Goal: Navigation & Orientation: Find specific page/section

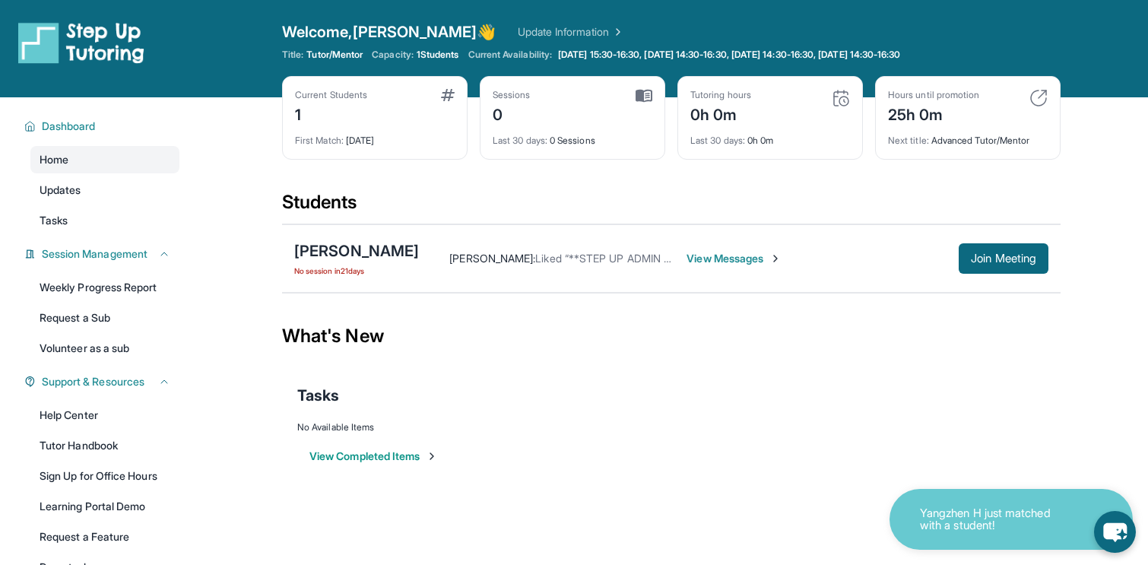
click at [725, 258] on span "View Messages" at bounding box center [733, 258] width 95 height 15
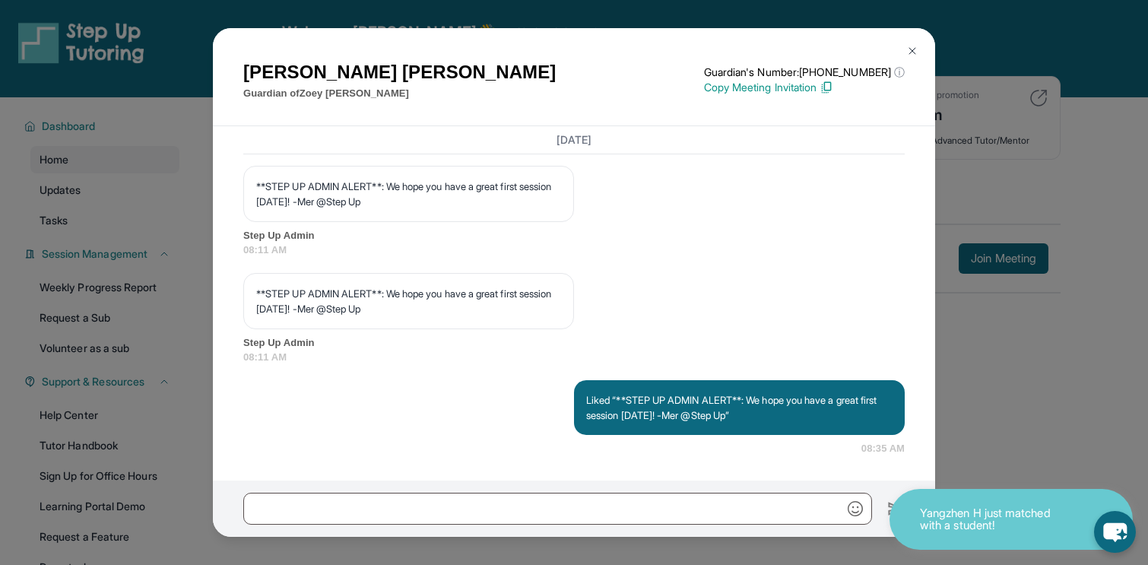
scroll to position [4040, 0]
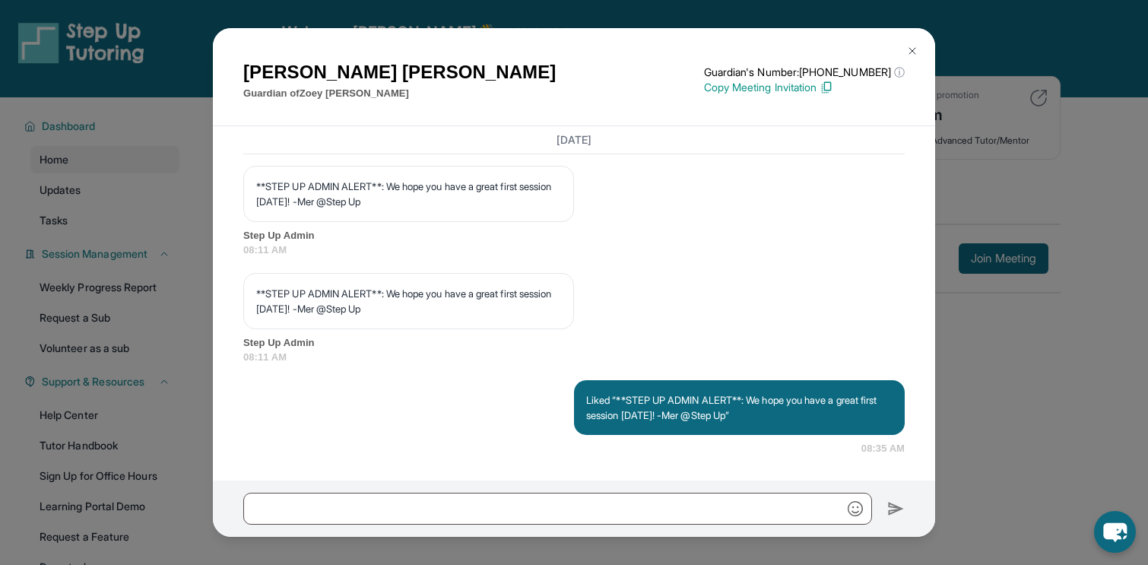
click at [913, 49] on img at bounding box center [912, 51] width 12 height 12
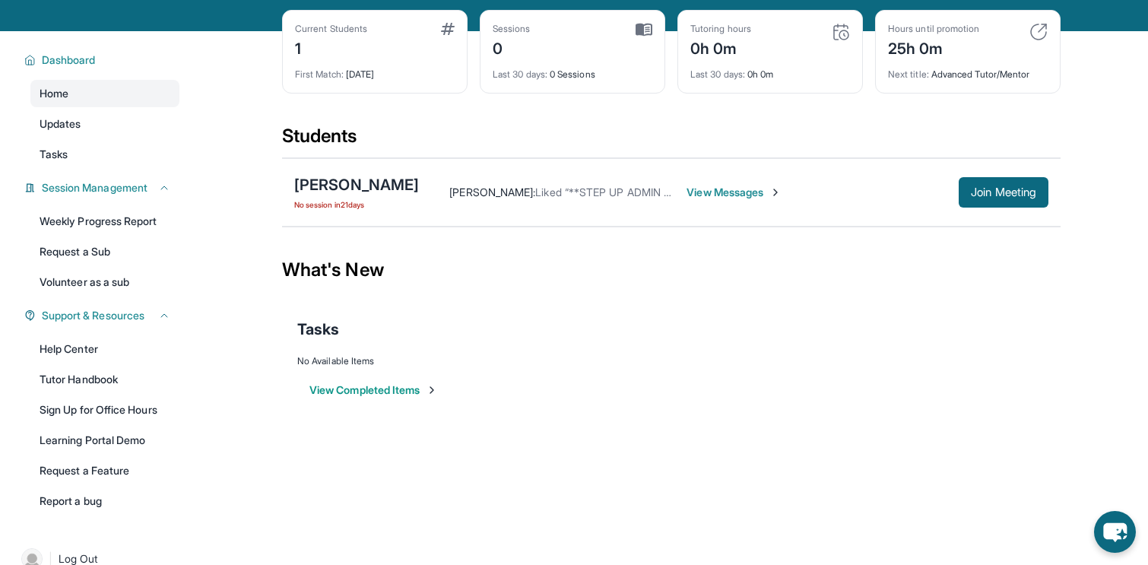
scroll to position [97, 0]
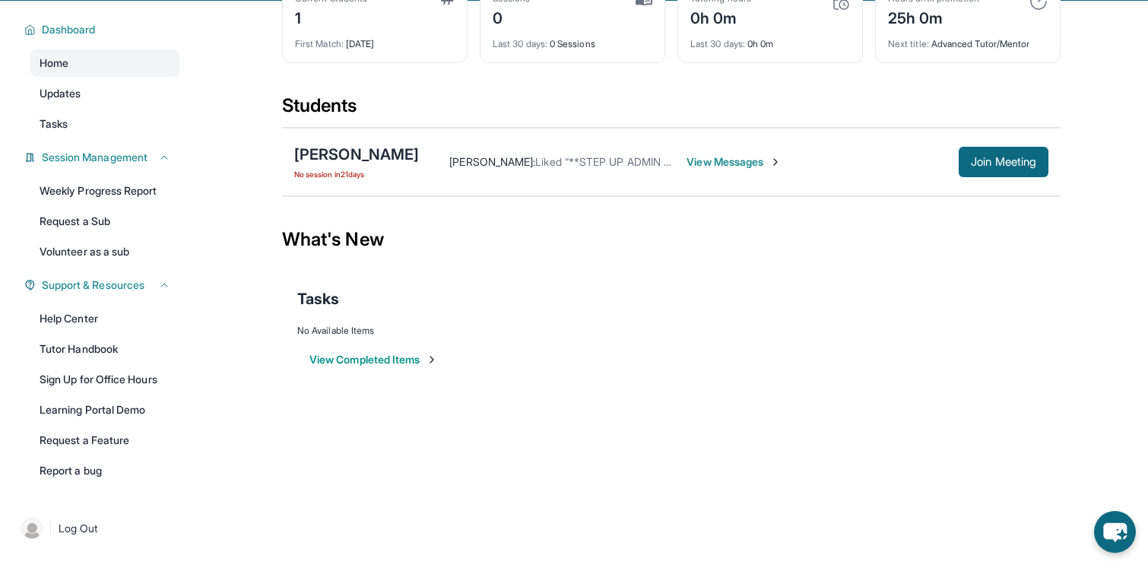
click at [403, 355] on button "View Completed Items" at bounding box center [373, 359] width 128 height 15
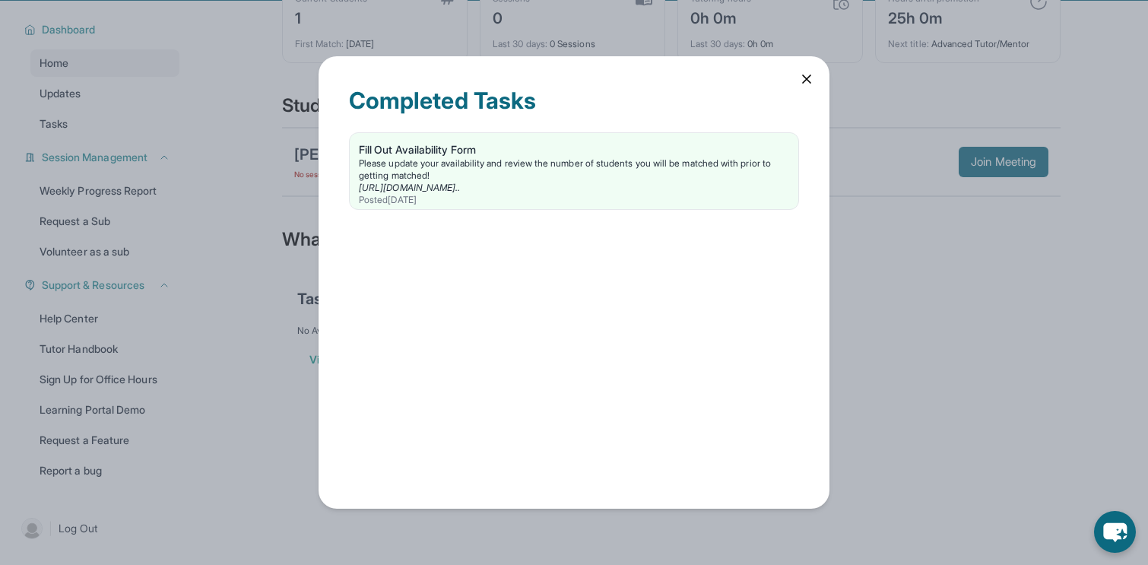
click at [799, 84] on icon at bounding box center [806, 78] width 15 height 15
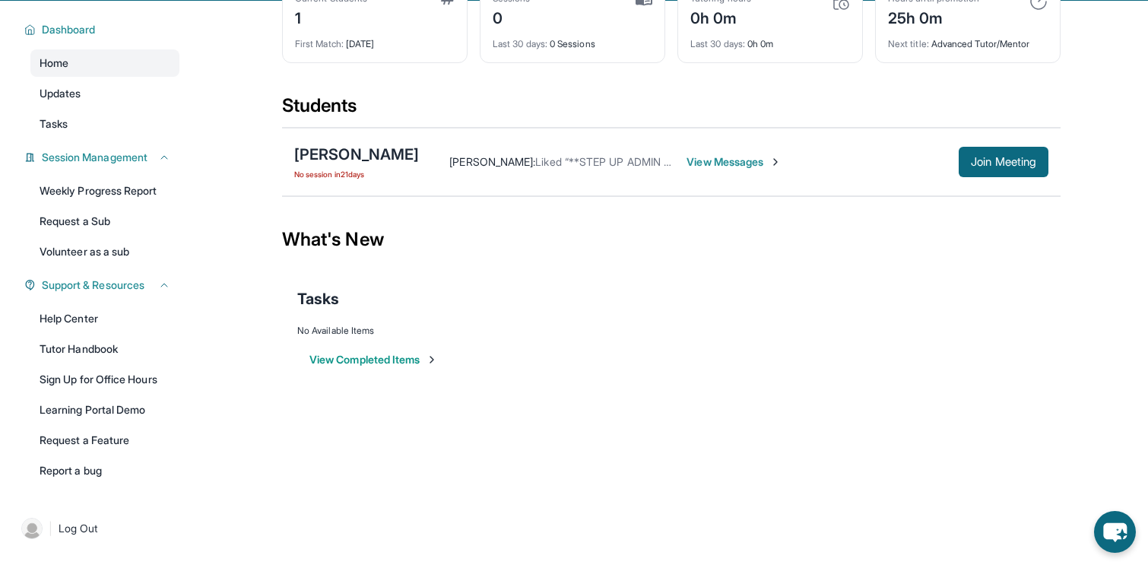
scroll to position [0, 0]
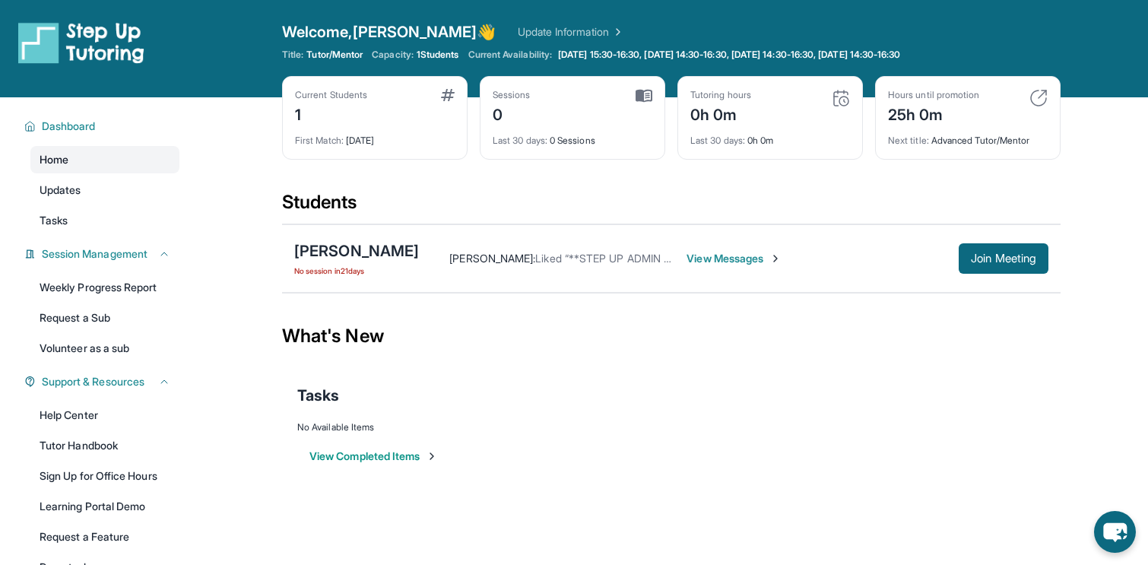
click at [141, 160] on link "Home" at bounding box center [104, 159] width 149 height 27
click at [95, 189] on link "Updates" at bounding box center [104, 189] width 149 height 27
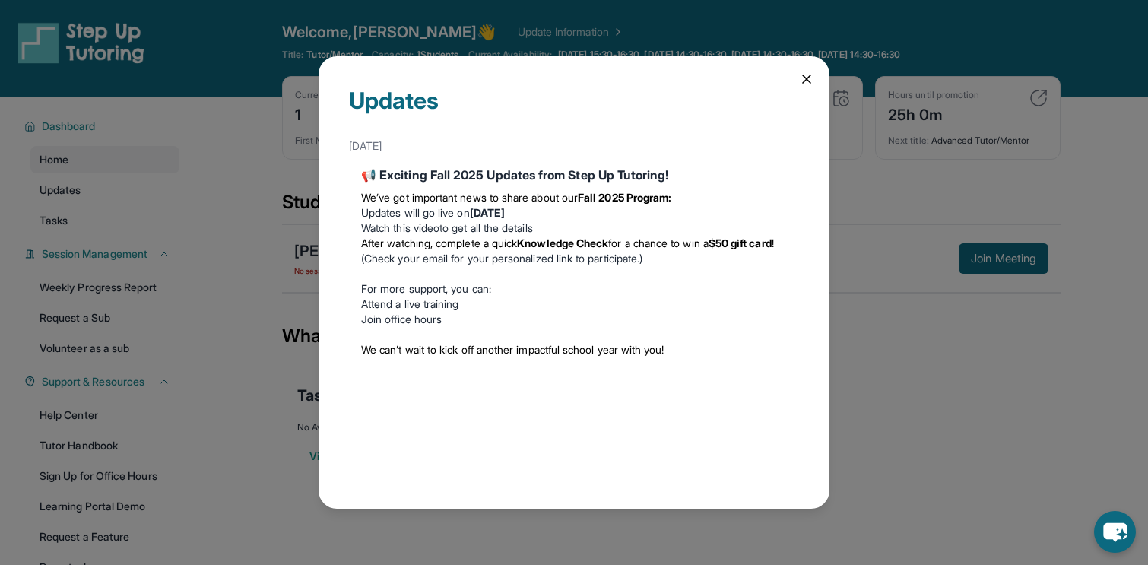
click at [800, 77] on icon at bounding box center [806, 78] width 15 height 15
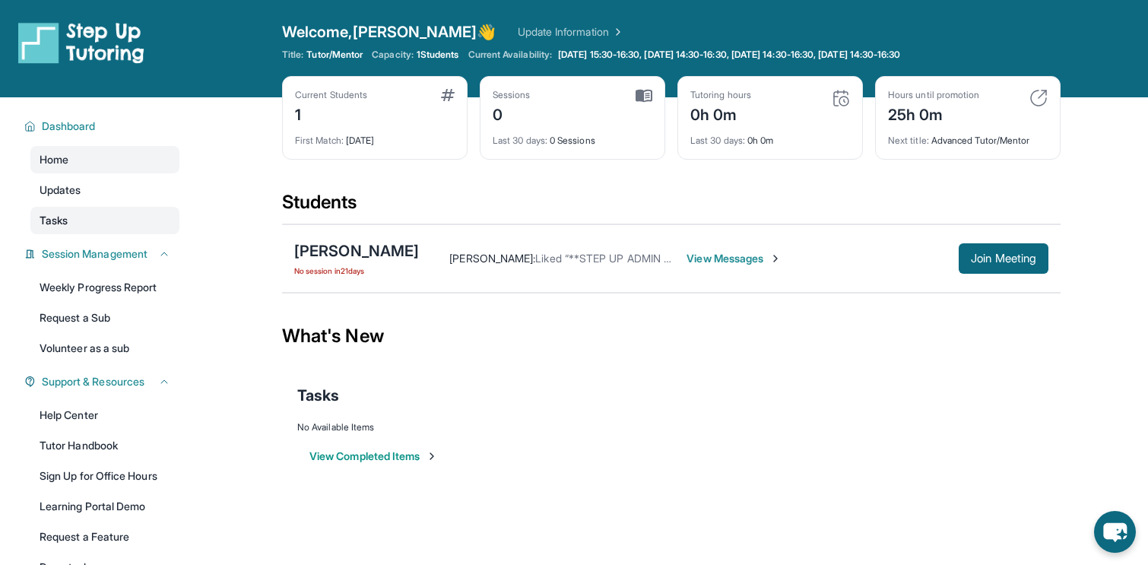
click at [60, 220] on span "Tasks" at bounding box center [54, 220] width 28 height 15
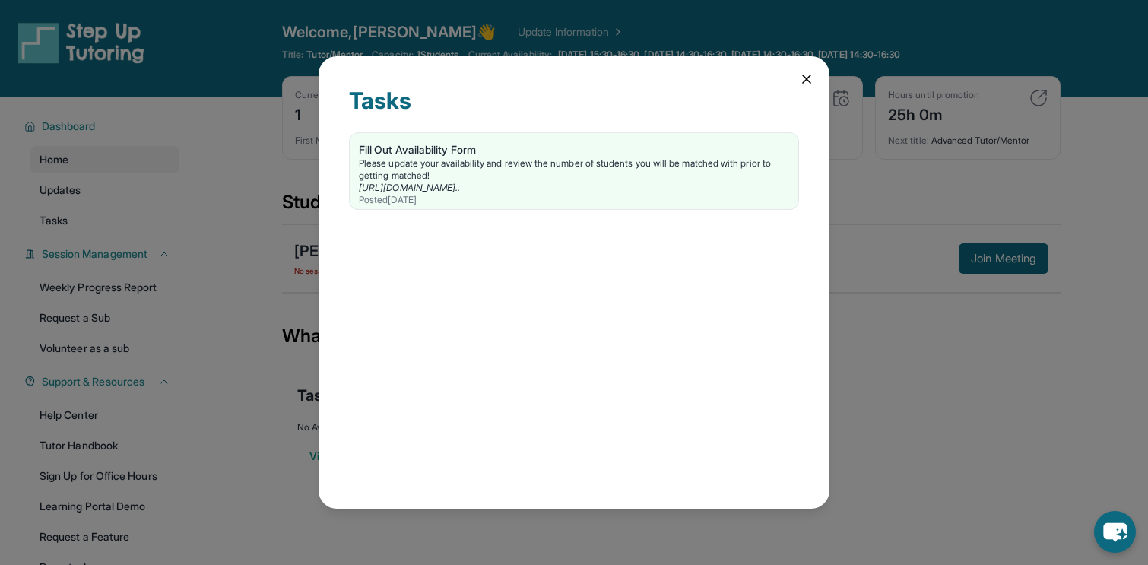
click at [799, 81] on icon at bounding box center [806, 78] width 15 height 15
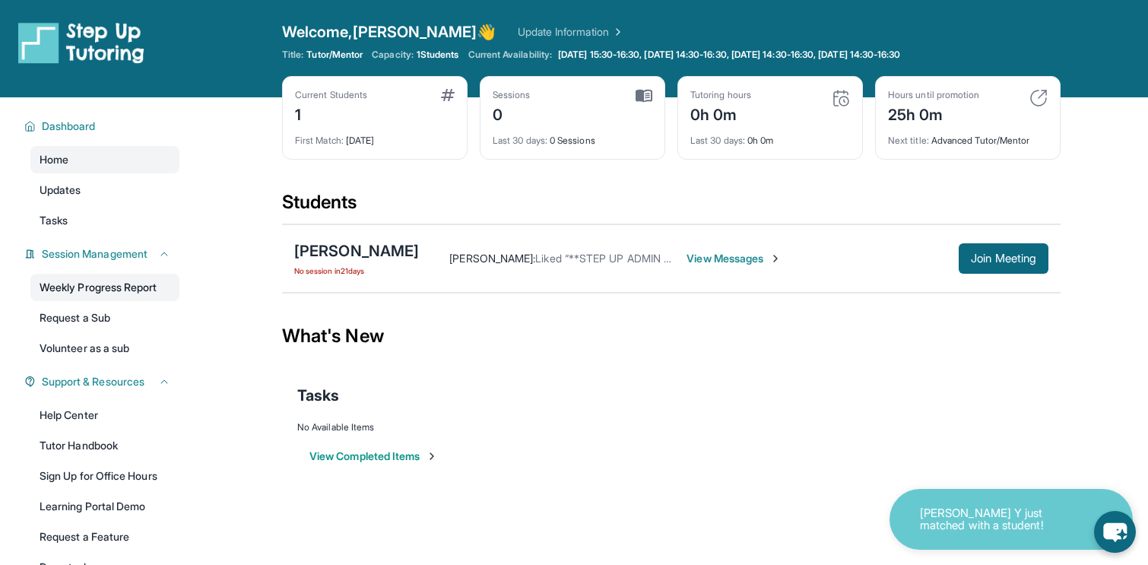
click at [132, 291] on link "Weekly Progress Report" at bounding box center [104, 287] width 149 height 27
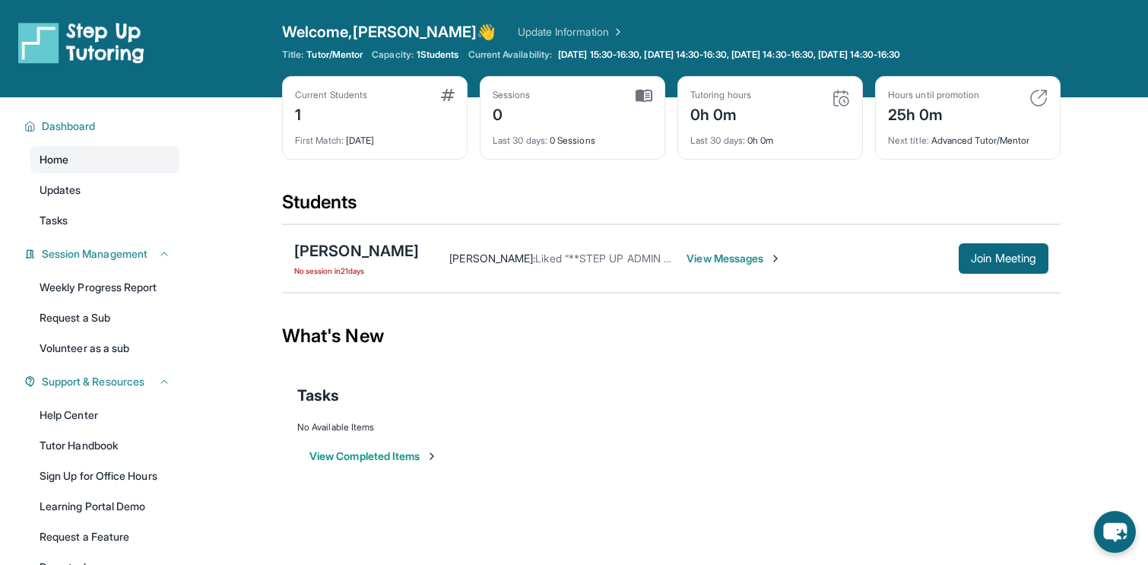
click at [66, 159] on span "Home" at bounding box center [54, 159] width 29 height 15
click at [64, 188] on span "Updates" at bounding box center [61, 189] width 42 height 15
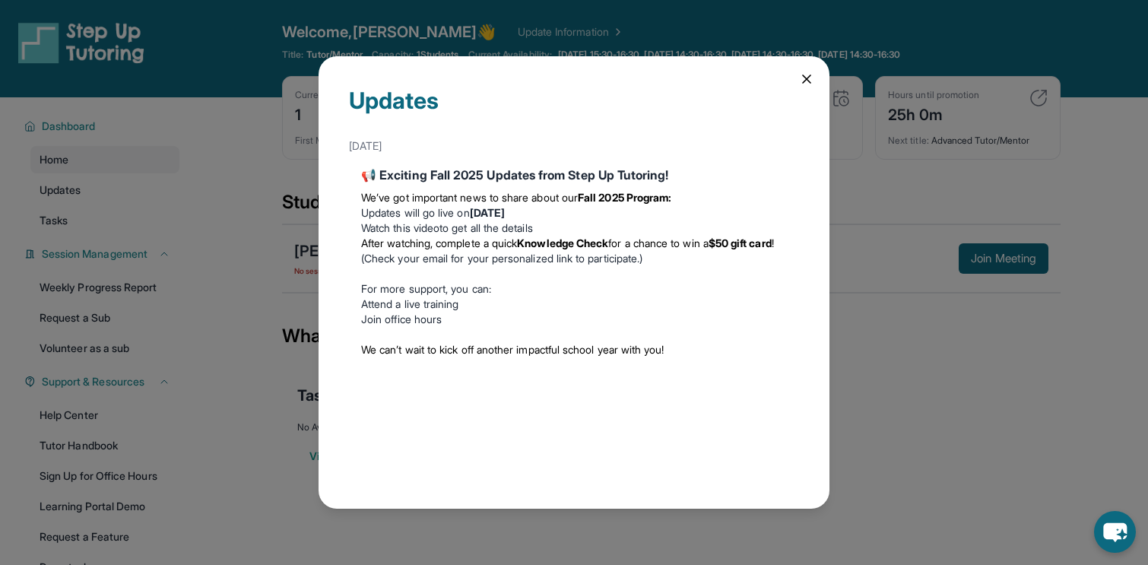
click at [803, 77] on icon at bounding box center [806, 78] width 15 height 15
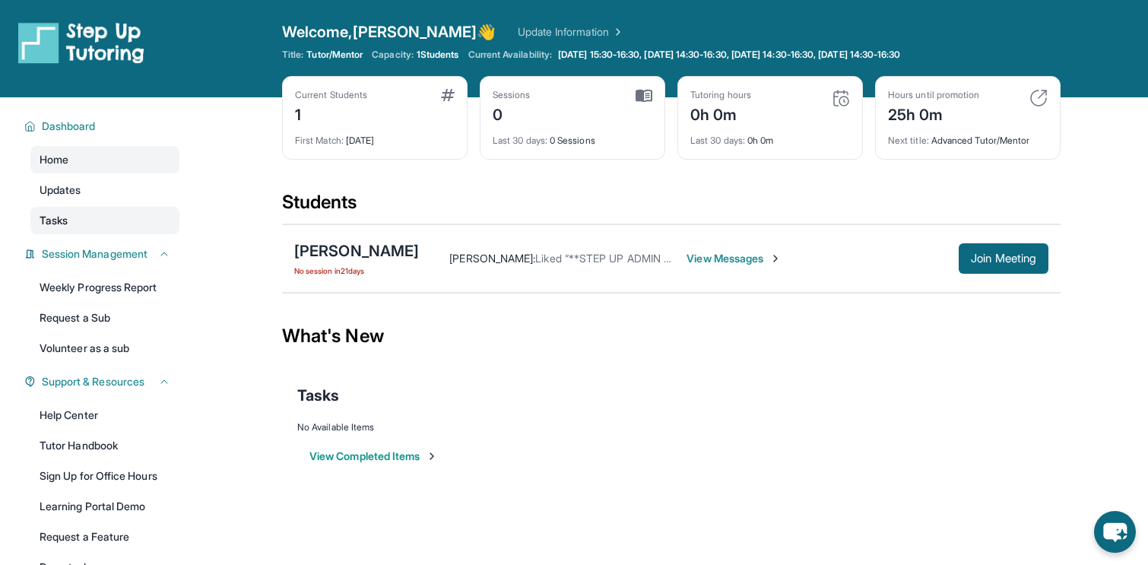
click at [59, 220] on span "Tasks" at bounding box center [54, 220] width 28 height 15
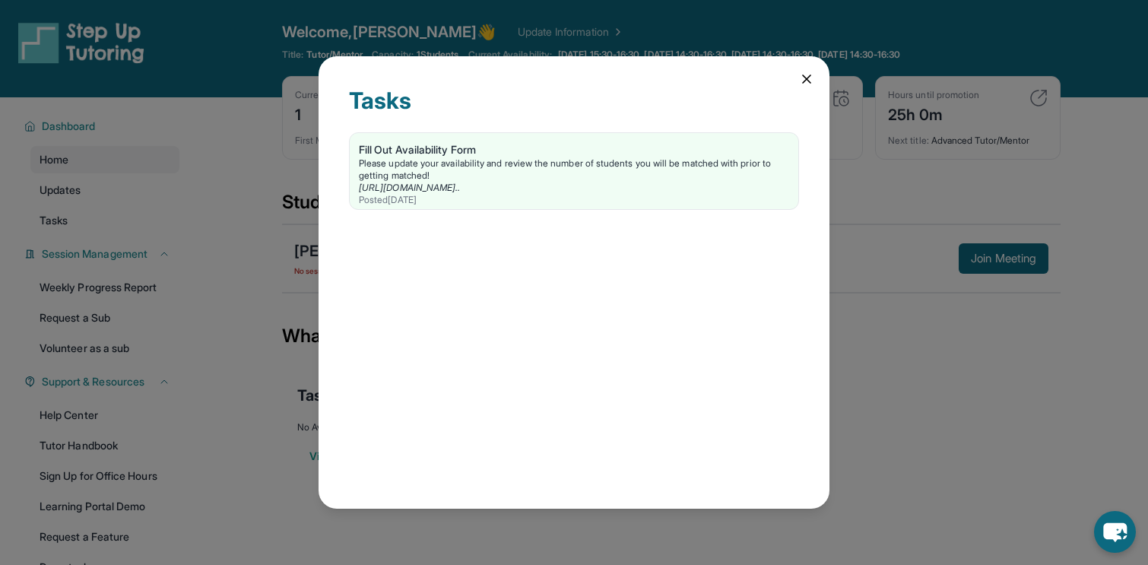
click at [806, 84] on icon at bounding box center [806, 78] width 15 height 15
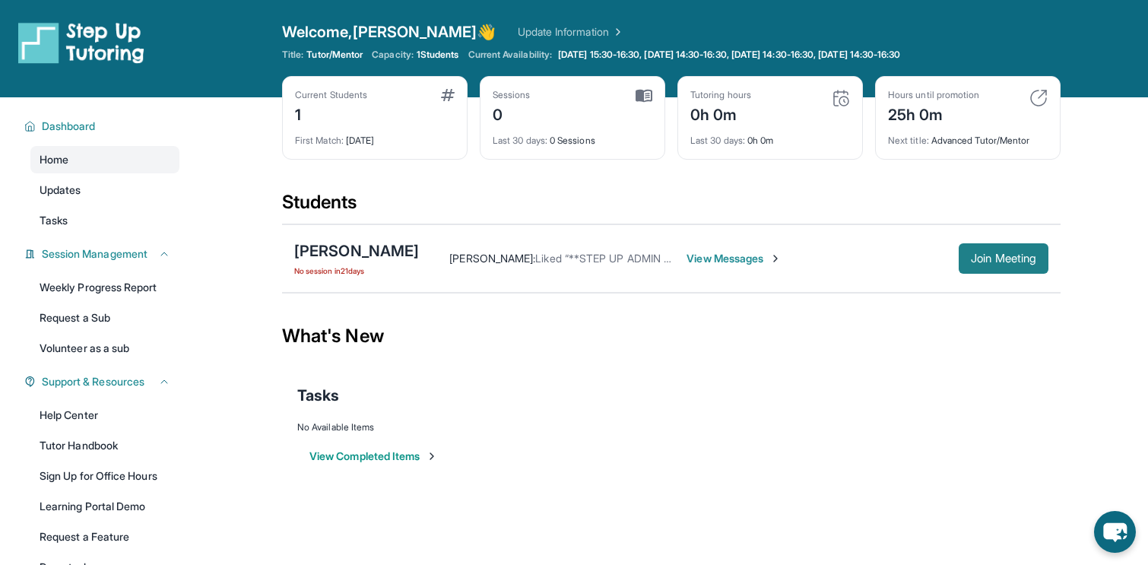
click at [1019, 258] on span "Join Meeting" at bounding box center [1003, 258] width 65 height 9
click at [87, 442] on link "Tutor Handbook" at bounding box center [104, 445] width 149 height 27
click at [983, 256] on span "Join Meeting" at bounding box center [1003, 258] width 65 height 9
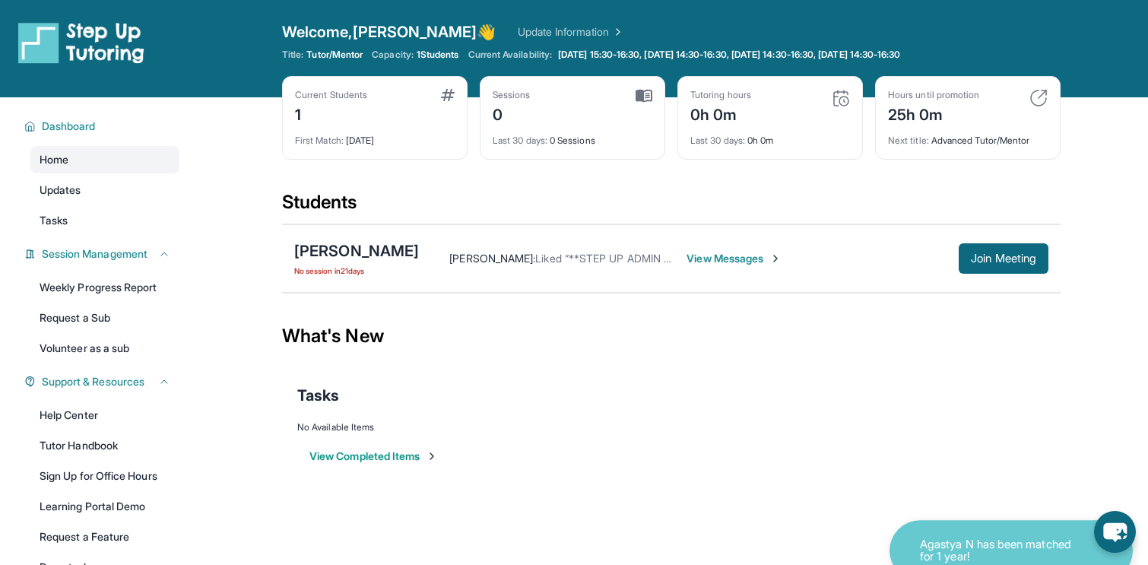
click at [389, 456] on button "View Completed Items" at bounding box center [373, 455] width 128 height 15
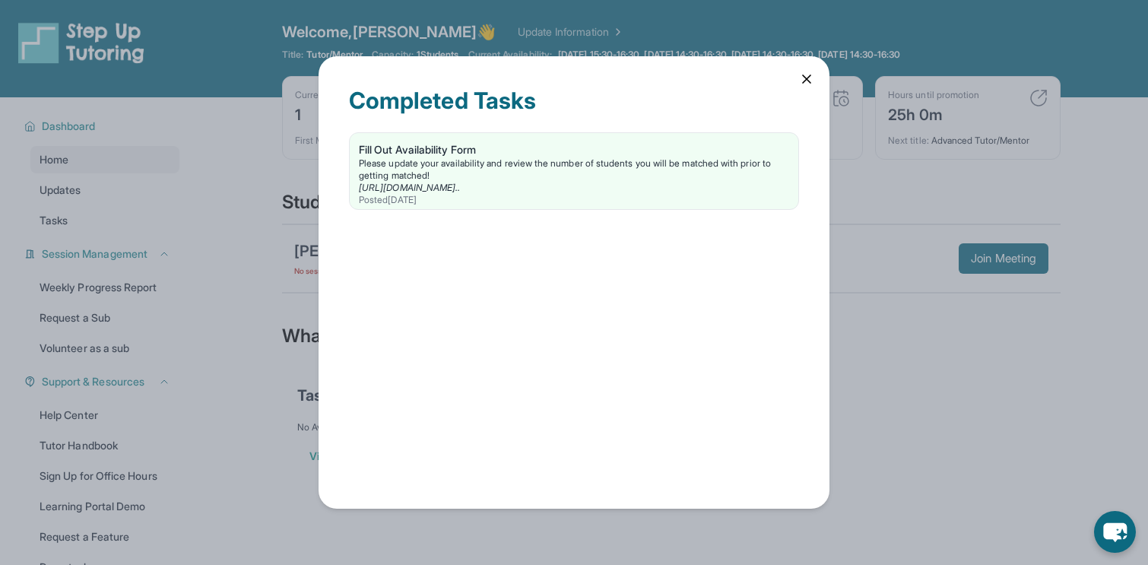
click at [806, 84] on icon at bounding box center [806, 78] width 15 height 15
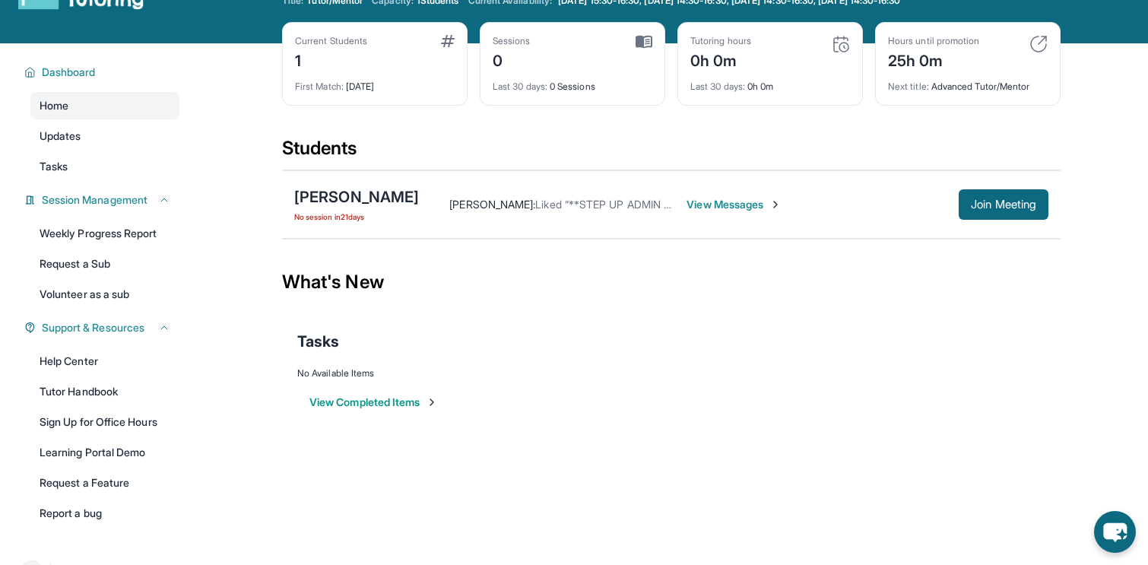
scroll to position [97, 0]
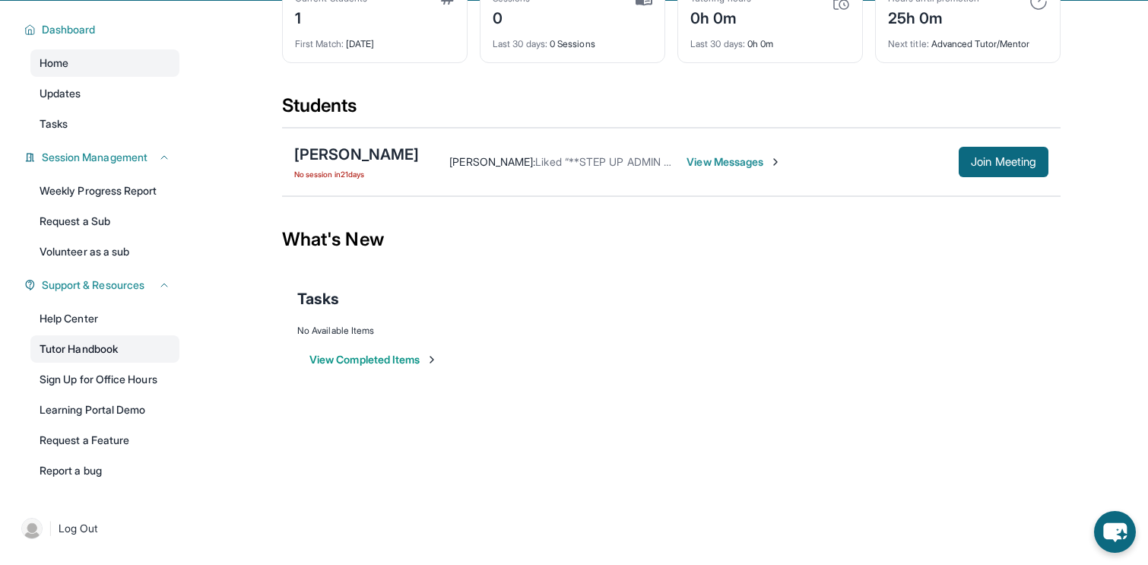
click at [103, 346] on link "Tutor Handbook" at bounding box center [104, 348] width 149 height 27
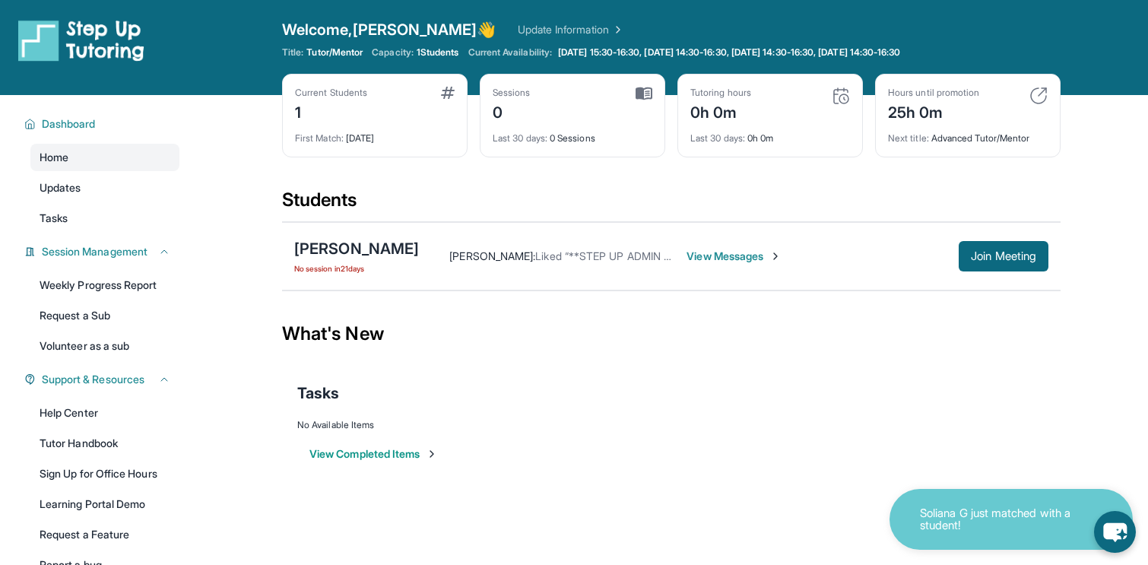
scroll to position [6, 0]
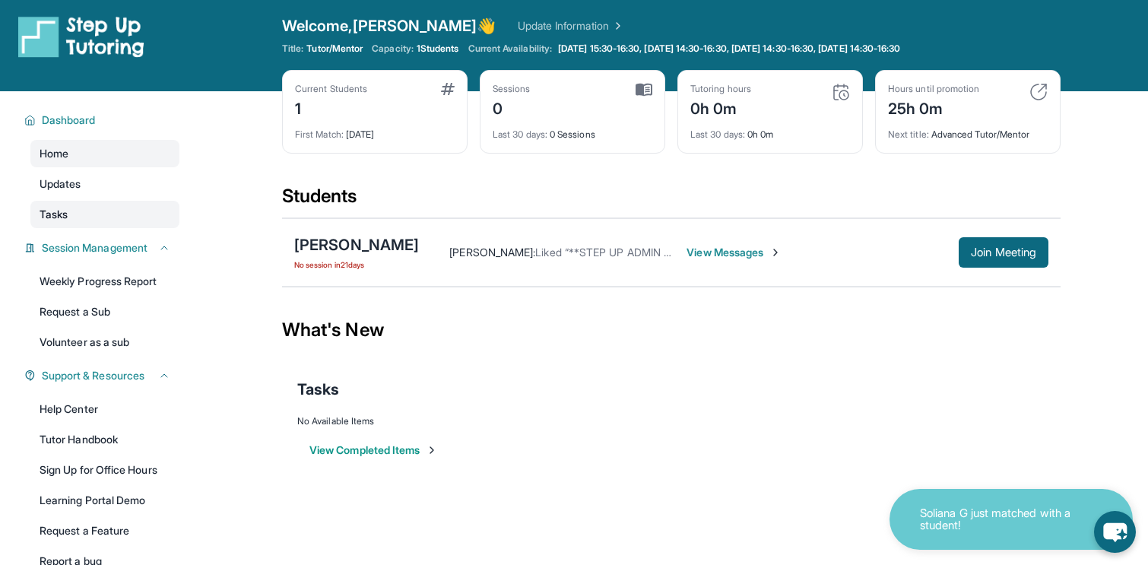
click at [54, 216] on span "Tasks" at bounding box center [54, 214] width 28 height 15
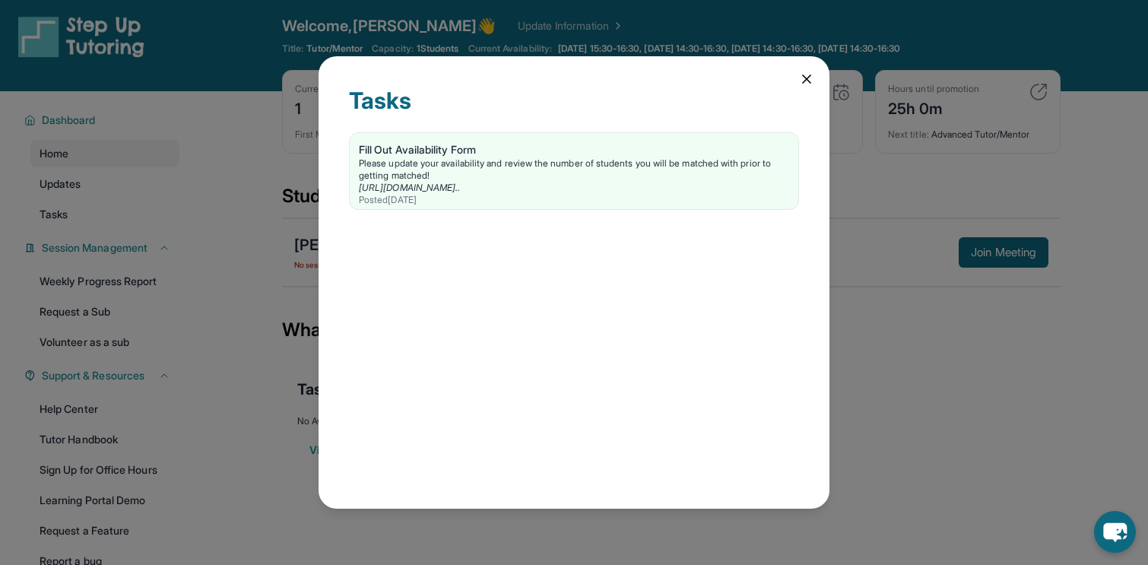
click at [803, 71] on div "Tasks Fill Out Availability Form Please update your availability and review the…" at bounding box center [573, 281] width 511 height 451
click at [812, 84] on icon at bounding box center [806, 78] width 15 height 15
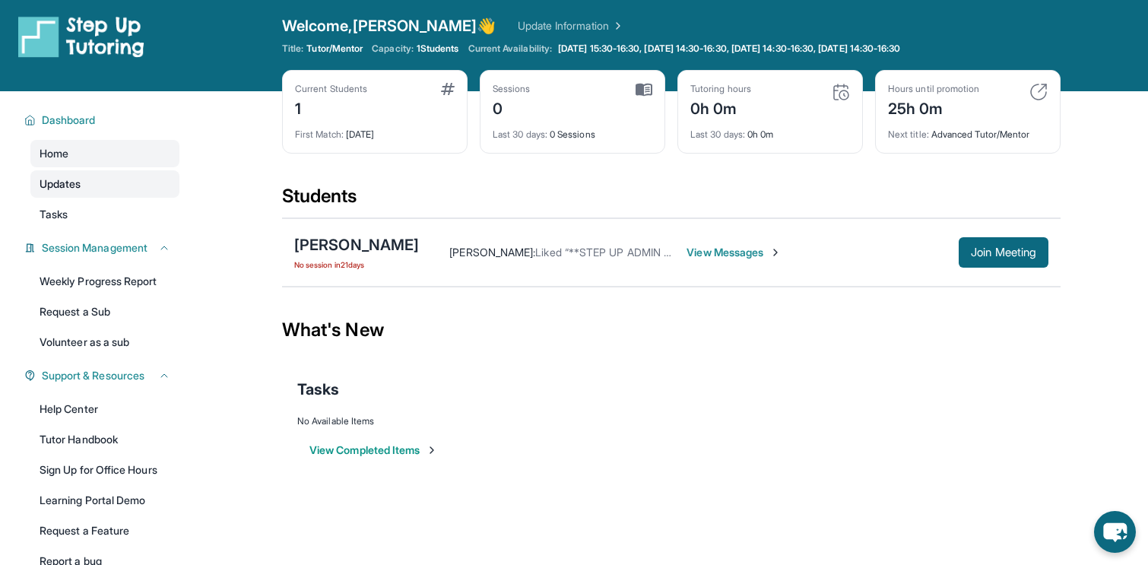
click at [71, 184] on span "Updates" at bounding box center [61, 183] width 42 height 15
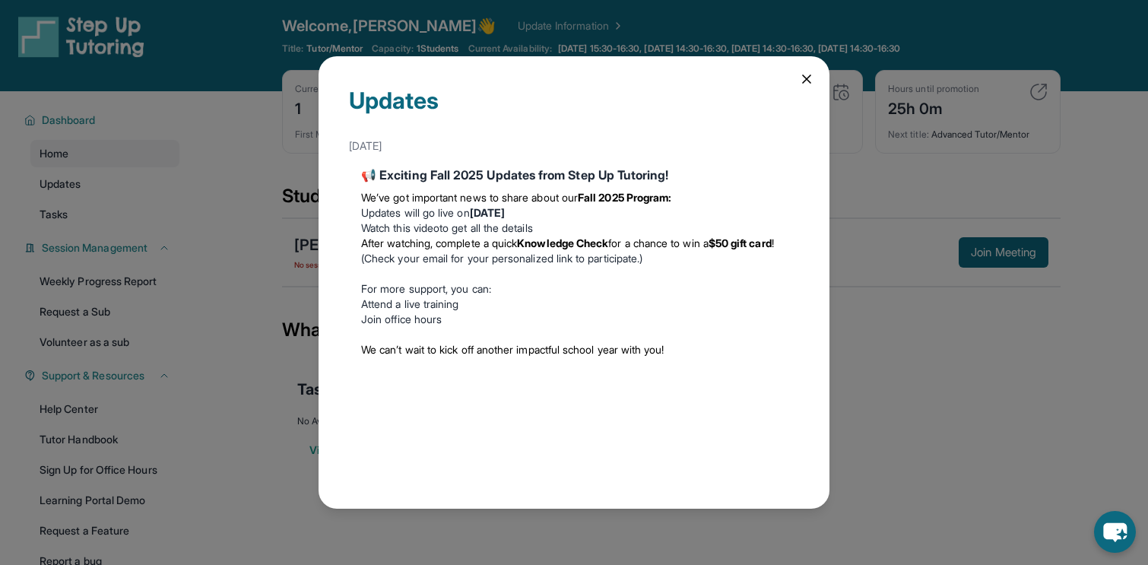
click at [805, 73] on icon at bounding box center [806, 78] width 15 height 15
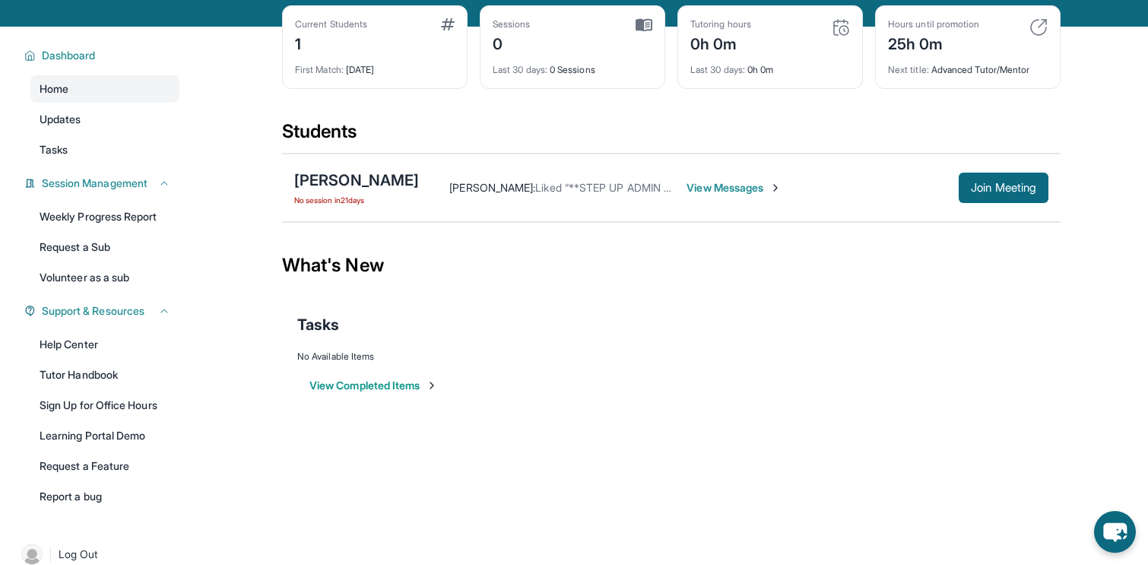
scroll to position [71, 0]
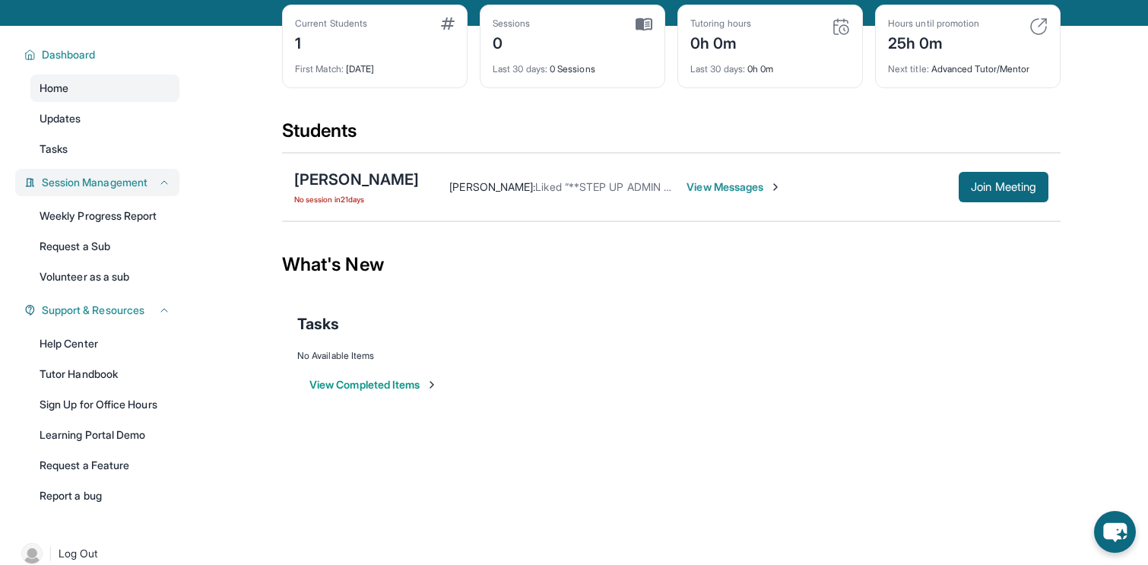
click at [112, 178] on span "Session Management" at bounding box center [95, 182] width 106 height 15
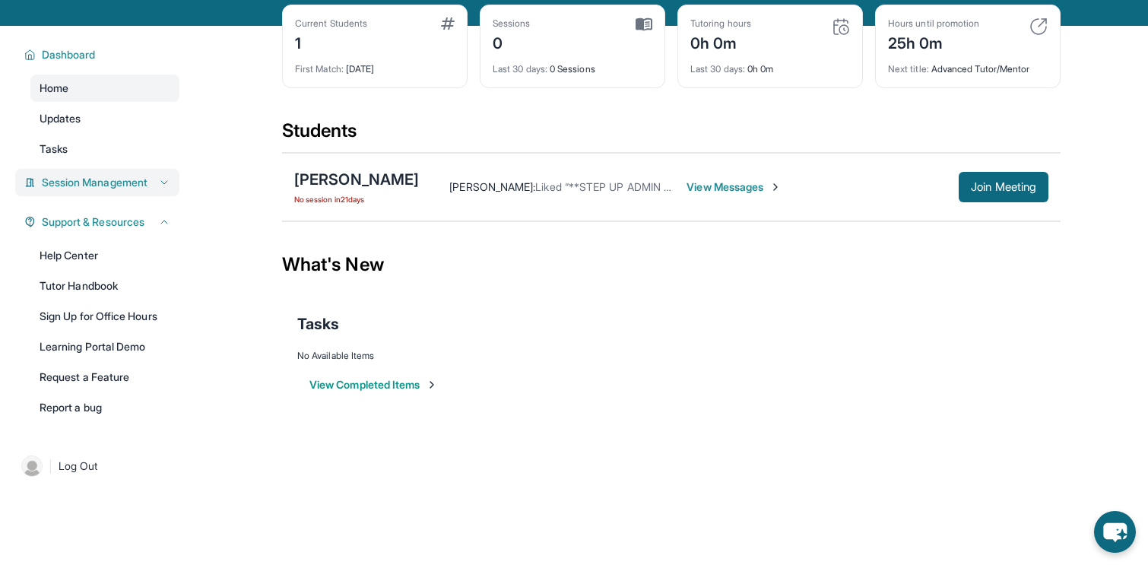
click at [112, 178] on span "Session Management" at bounding box center [95, 182] width 106 height 15
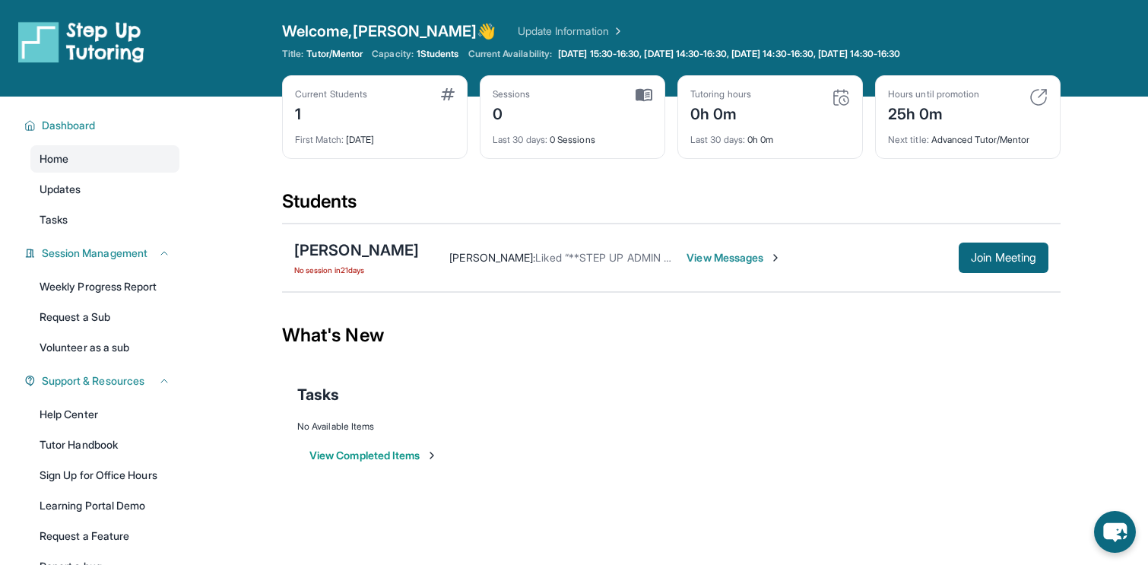
scroll to position [5, 0]
